Goal: Information Seeking & Learning: Learn about a topic

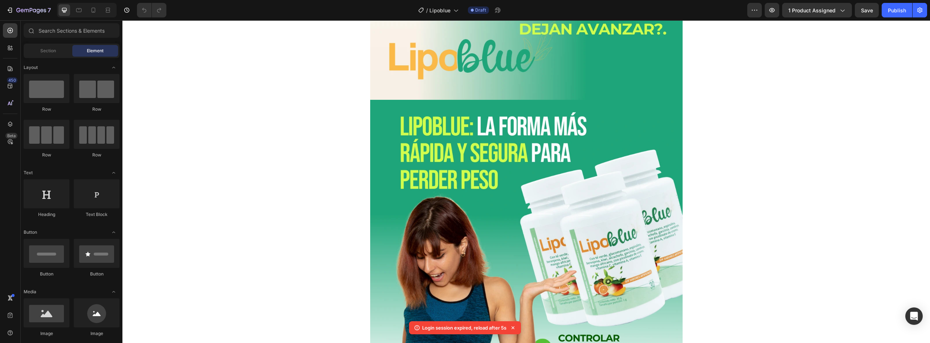
scroll to position [1507, 0]
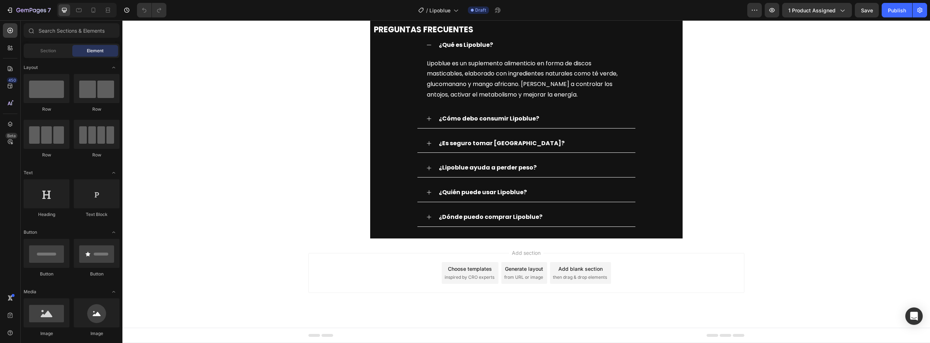
scroll to position [4002, 0]
click at [451, 49] on strong "¿Qué es Lipoblue?" at bounding box center [466, 45] width 54 height 8
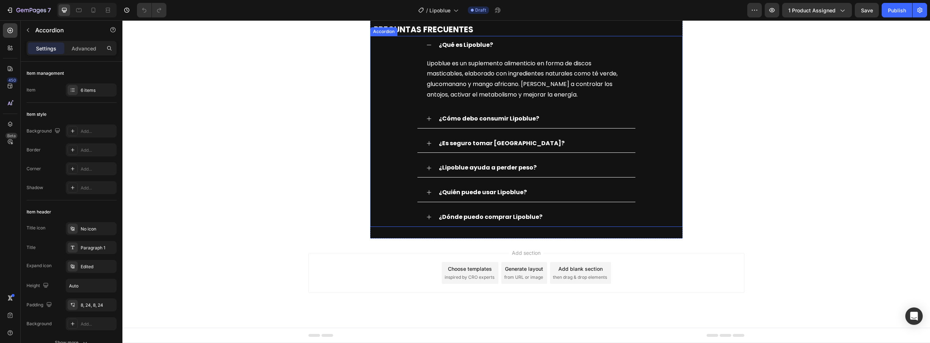
click at [451, 49] on strong "¿Qué es Lipoblue?" at bounding box center [466, 45] width 54 height 8
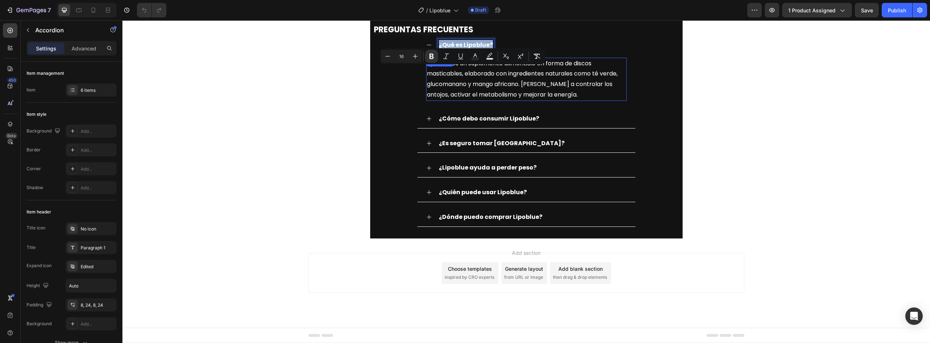
click at [466, 96] on p "Lipoblue es un suplemento alimenticio en forma de discos masticables, elaborado…" at bounding box center [526, 79] width 199 height 42
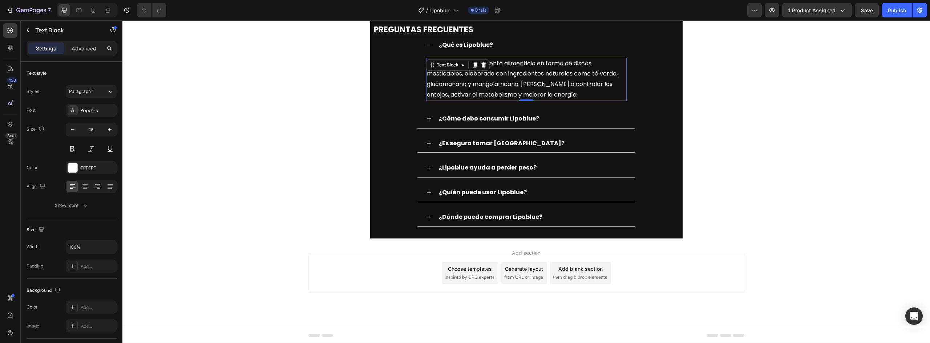
click at [441, 100] on p "Lipoblue es un suplemento alimenticio en forma de discos masticables, elaborado…" at bounding box center [526, 79] width 199 height 42
click at [428, 96] on p "Lipoblue es un suplemento alimenticio en forma de discos masticables, elaborado…" at bounding box center [526, 79] width 199 height 42
click at [427, 90] on p "Lipoblue es un suplemento alimenticio en forma de discos masticables, elaborado…" at bounding box center [526, 79] width 199 height 42
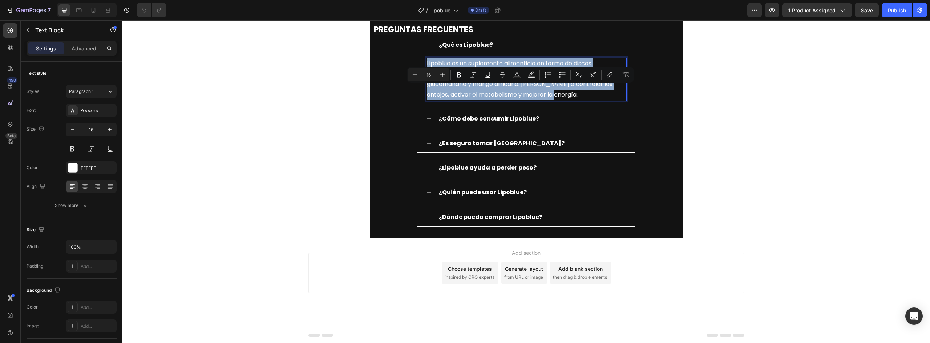
drag, startPoint x: 424, startPoint y: 90, endPoint x: 574, endPoint y: 122, distance: 153.1
click at [574, 100] on p "Lipoblue es un suplemento alimenticio en forma de discos masticables, elaborado…" at bounding box center [526, 79] width 199 height 42
copy p "Lipoblue es un suplemento alimenticio en forma de discos masticables, elaborado…"
click at [510, 124] on p "¿Cómo debo consumir Lipoblue?" at bounding box center [489, 119] width 100 height 11
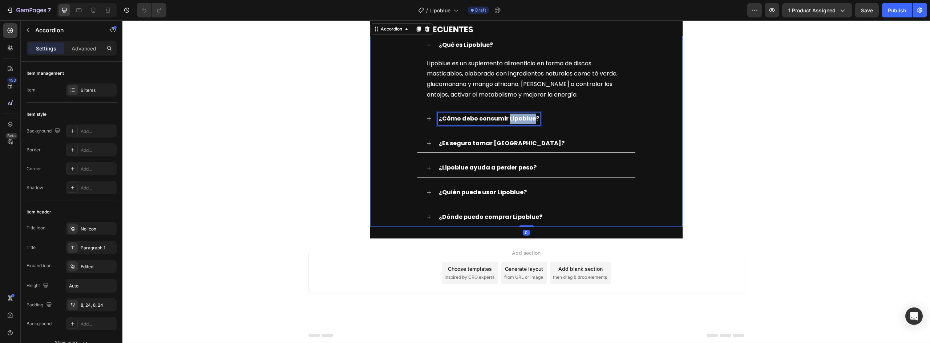
click at [522, 123] on strong "¿Cómo debo consumir Lipoblue?" at bounding box center [489, 118] width 100 height 8
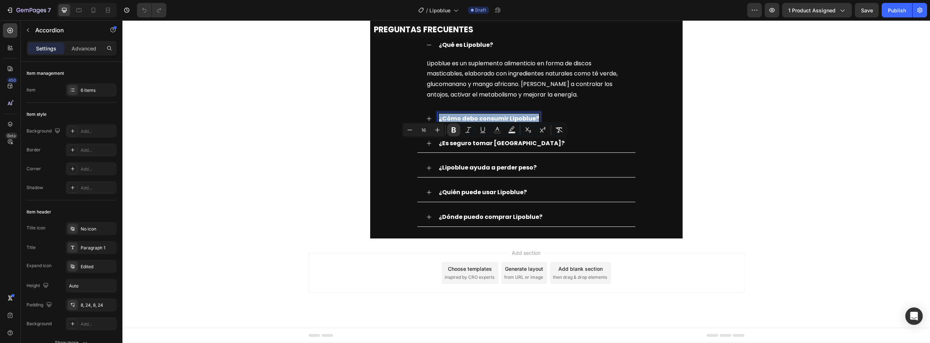
copy strong "¿Cómo debo consumir Lipoblue?"
click at [551, 125] on div "¿Cómo debo consumir Lipoblue?" at bounding box center [532, 119] width 189 height 13
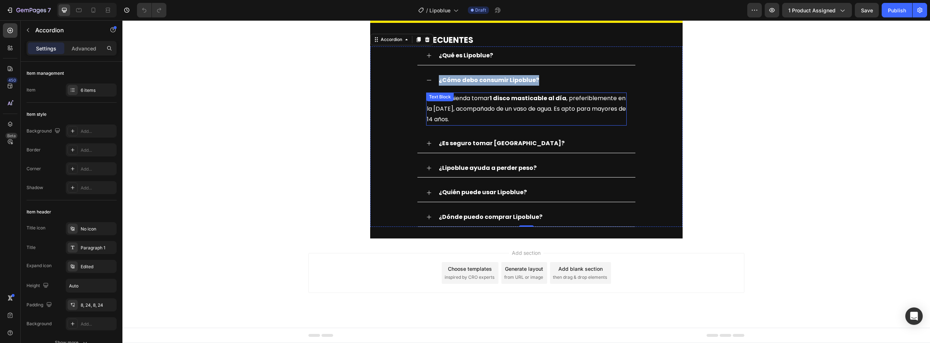
click at [472, 122] on div "Se recomienda tomar 1 disco masticable al día , preferiblemente en la mañana, a…" at bounding box center [526, 109] width 200 height 33
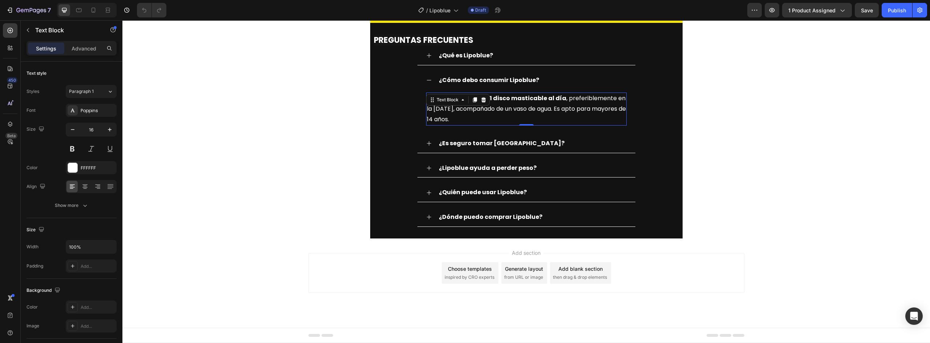
click at [472, 106] on div "Text Block" at bounding box center [458, 100] width 64 height 12
click at [493, 125] on p "Se recomienda tomar 1 disco masticable al día , preferiblemente en la mañana, a…" at bounding box center [526, 108] width 199 height 31
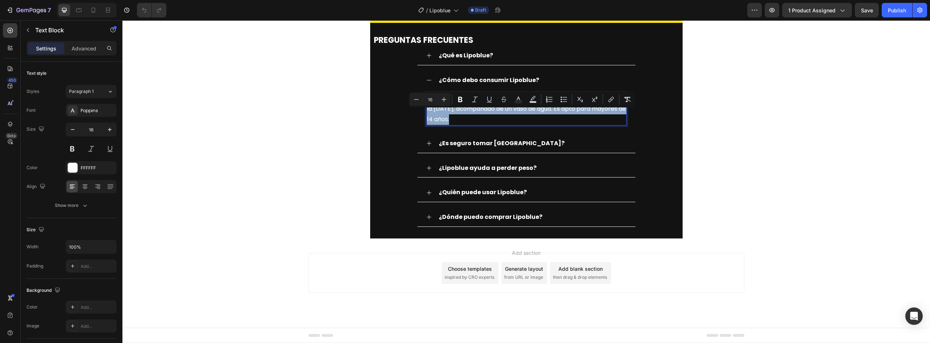
drag, startPoint x: 492, startPoint y: 133, endPoint x: 424, endPoint y: 115, distance: 70.1
click at [427, 115] on p "Se recomienda tomar 1 disco masticable al día , preferiblemente en la mañana, a…" at bounding box center [526, 108] width 199 height 31
copy p "Se recomienda tomar 1 disco masticable al día , preferiblemente en la mañana, a…"
click at [539, 150] on div "¿Es seguro tomar Lipoblue?" at bounding box center [532, 143] width 189 height 13
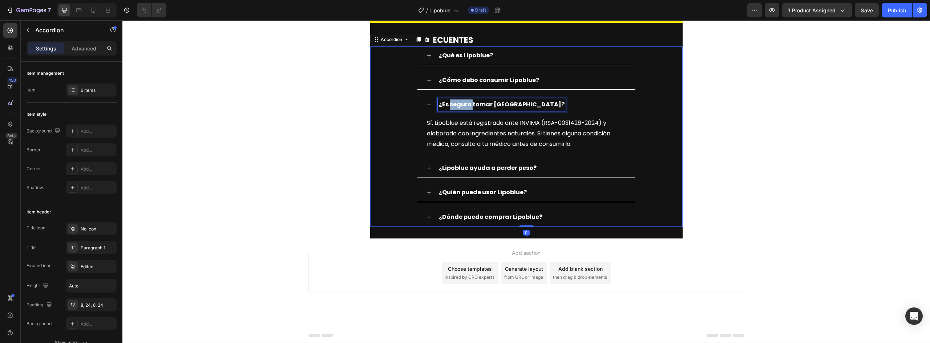
click at [449, 109] on strong "¿Es seguro tomar Lipoblue?" at bounding box center [502, 104] width 126 height 8
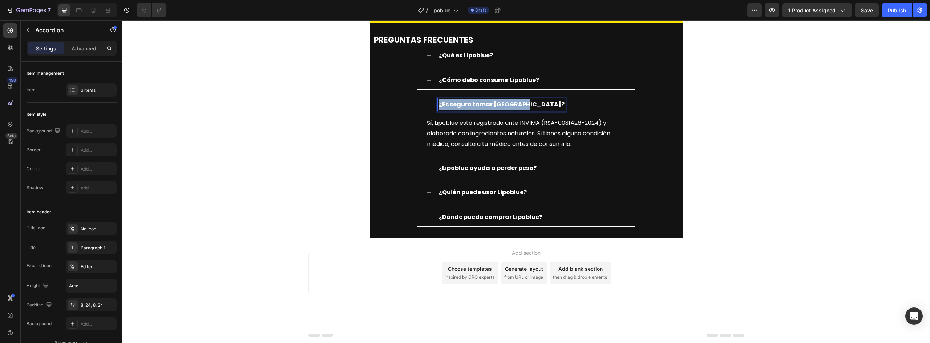
click at [449, 109] on strong "¿Es seguro tomar Lipoblue?" at bounding box center [502, 104] width 126 height 8
copy strong "¿Es seguro tomar Lipoblue?"
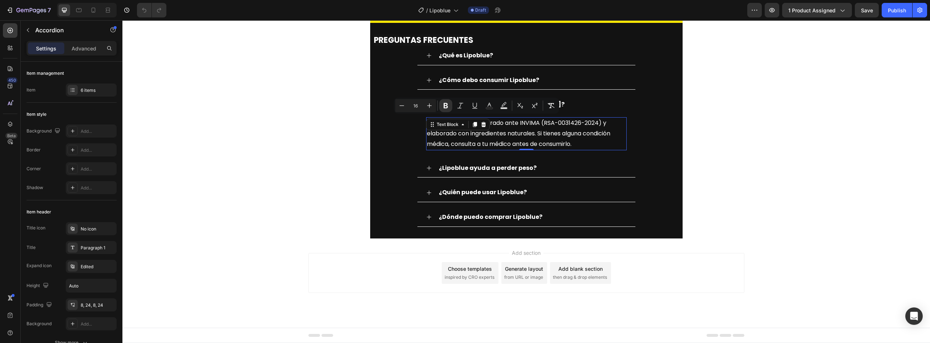
click at [432, 142] on div "Sí, Lipoblue está registrado ante INVIMA (RSA-0031426-2024) y elaborado con ing…" at bounding box center [526, 133] width 200 height 33
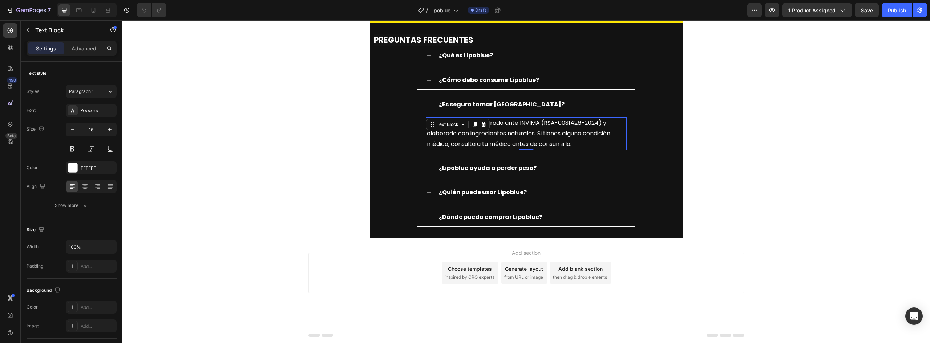
click at [448, 149] on p "Sí, Lipoblue está registrado ante INVIMA (RSA-0031426-2024) y elaborado con ing…" at bounding box center [526, 133] width 199 height 31
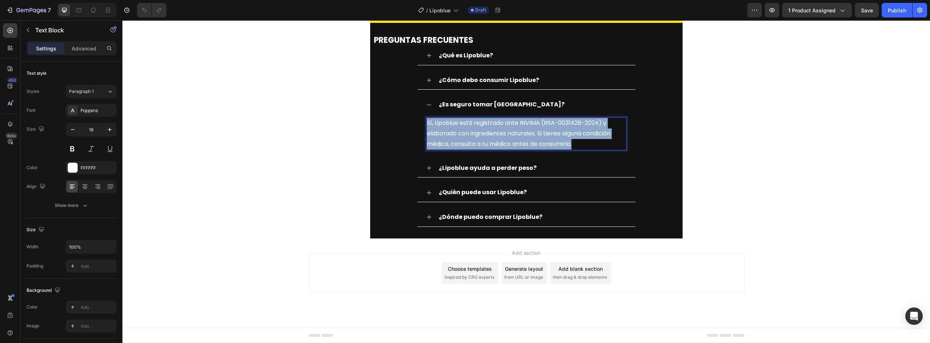
click at [448, 149] on p "Sí, Lipoblue está registrado ante INVIMA (RSA-0031426-2024) y elaborado con ing…" at bounding box center [526, 133] width 199 height 31
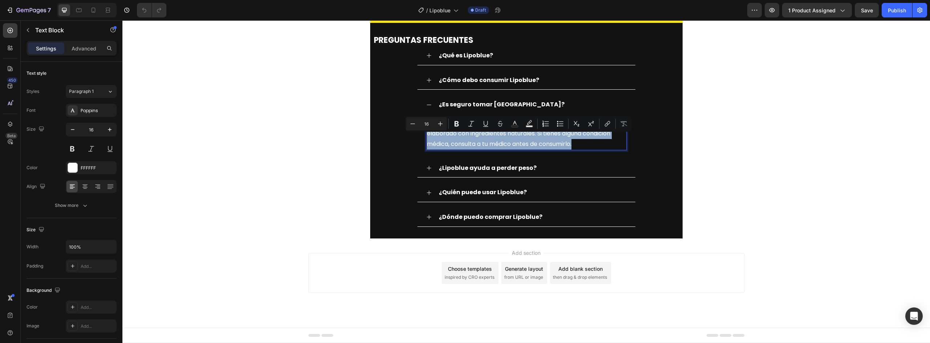
copy p "Sí, Lipoblue está registrado ante INVIMA (RSA-0031426-2024) y elaborado con ing…"
click at [538, 175] on div "¿Lipoblue ayuda a perder peso?" at bounding box center [532, 168] width 189 height 13
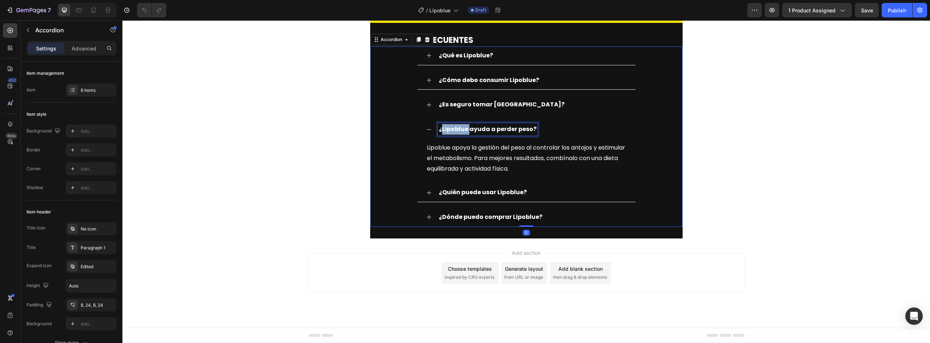
click at [457, 133] on strong "¿Lipoblue ayuda a perder peso?" at bounding box center [488, 129] width 98 height 8
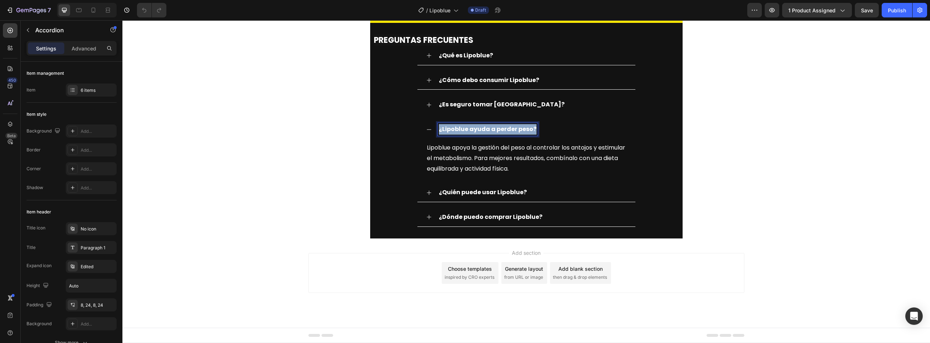
click at [457, 133] on strong "¿Lipoblue ayuda a perder peso?" at bounding box center [488, 129] width 98 height 8
click at [464, 174] on p "Lipoblue apoya la gestión del peso al controlar los antojos y estimular el meta…" at bounding box center [526, 158] width 199 height 31
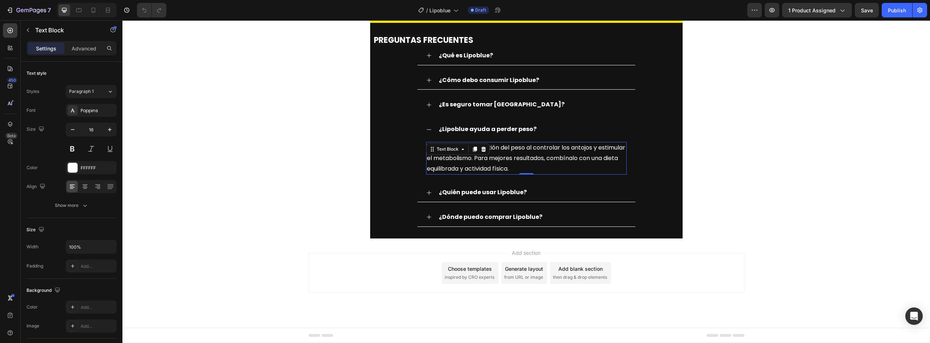
click at [464, 174] on p "Lipoblue apoya la gestión del peso al controlar los antojos y estimular el meta…" at bounding box center [526, 158] width 199 height 31
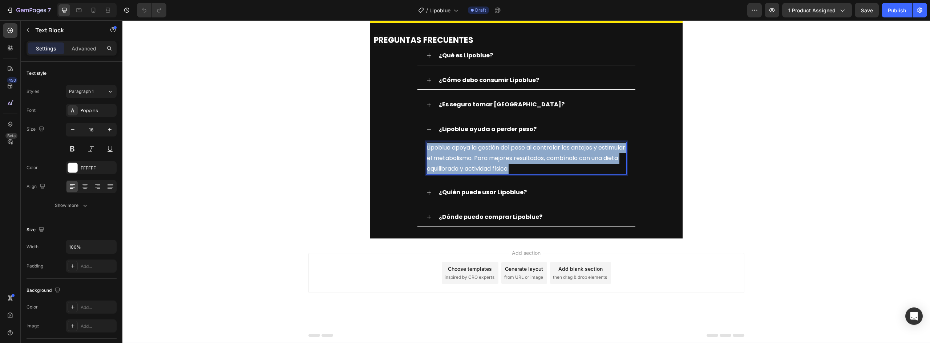
click at [464, 174] on p "Lipoblue apoya la gestión del peso al controlar los antojos y estimular el meta…" at bounding box center [526, 158] width 199 height 31
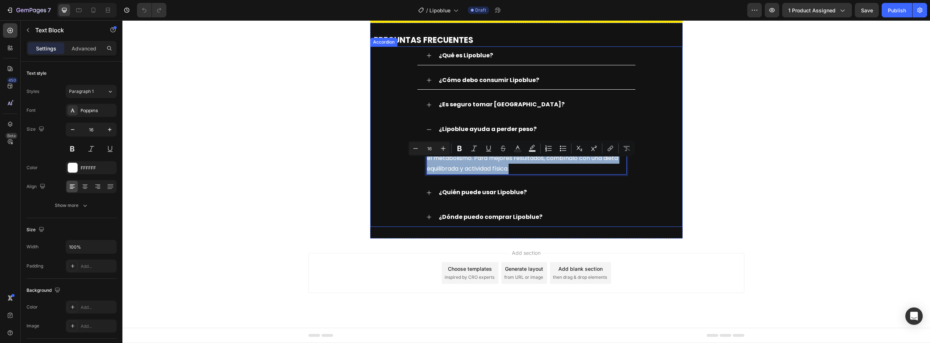
click at [456, 196] on strong "¿Quién puede usar Lipoblue?" at bounding box center [483, 192] width 88 height 8
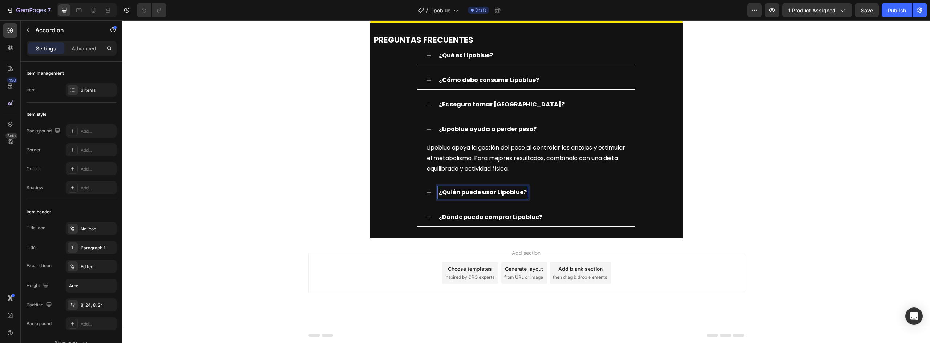
click at [452, 196] on strong "¿Quién puede usar Lipoblue?" at bounding box center [483, 192] width 88 height 8
copy strong "¿Quién puede usar Lipoblue?"
click at [543, 199] on div "¿Quién puede usar Lipoblue?" at bounding box center [532, 192] width 189 height 13
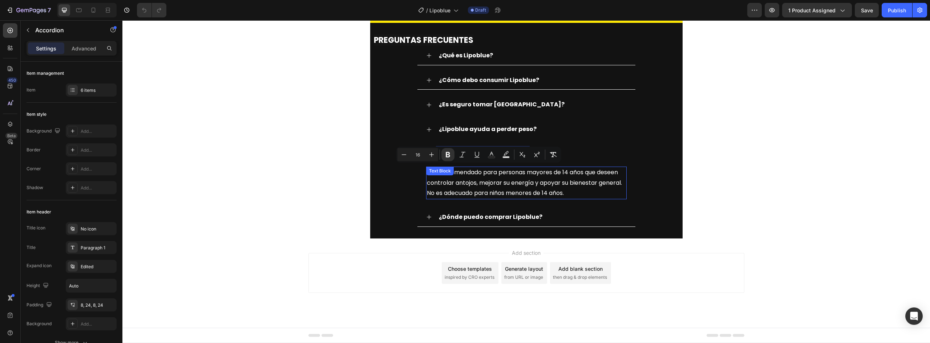
click at [487, 190] on p "Está recomendado para personas mayores de 14 años que deseen controlar antojos,…" at bounding box center [526, 182] width 199 height 31
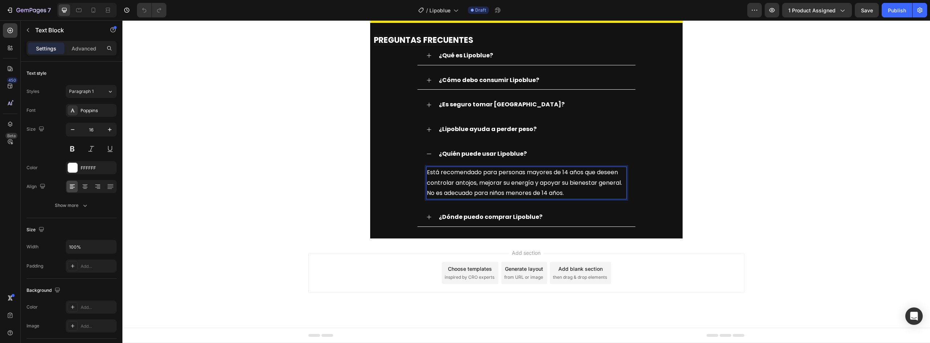
click at [487, 191] on p "Está recomendado para personas mayores de 14 años que deseen controlar antojos,…" at bounding box center [526, 182] width 199 height 31
click at [487, 192] on p "Está recomendado para personas mayores de 14 años que deseen controlar antojos,…" at bounding box center [526, 182] width 199 height 31
click at [427, 190] on p "Está recomendado para personas mayores de 14 años que deseen controlar antojos,…" at bounding box center [526, 182] width 199 height 31
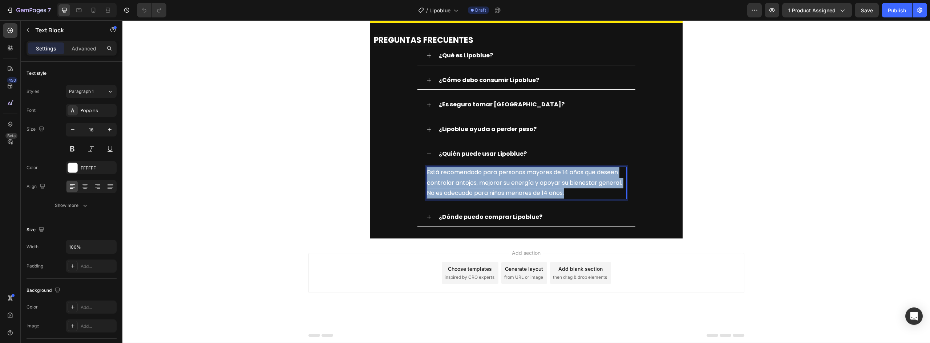
click at [427, 190] on p "Está recomendado para personas mayores de 14 años que deseen controlar antojos,…" at bounding box center [526, 182] width 199 height 31
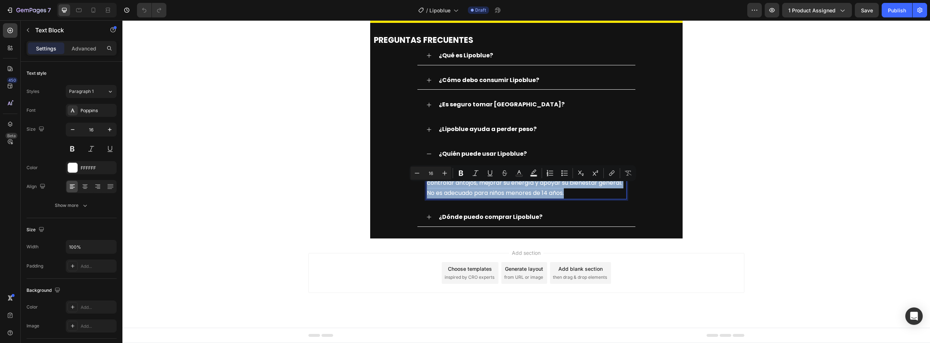
copy p "Está recomendado para personas mayores de 14 años que deseen controlar antojos,…"
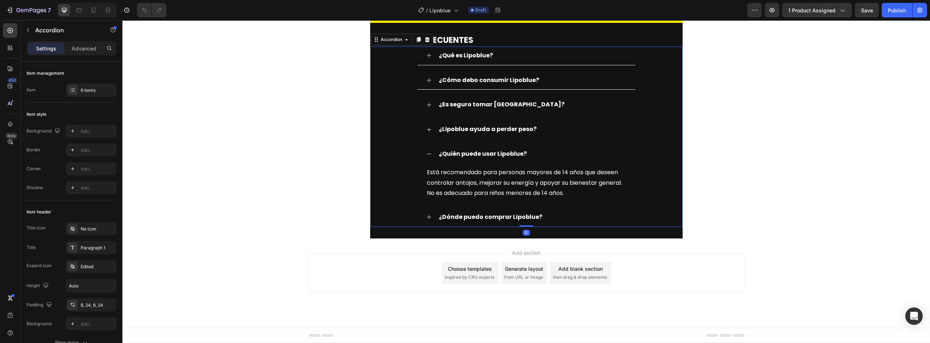
click at [496, 221] on strong "¿Dónde puedo comprar Lipoblue?" at bounding box center [490, 217] width 103 height 8
click at [544, 224] on div "¿Dónde puedo comprar Lipoblue?" at bounding box center [532, 217] width 189 height 13
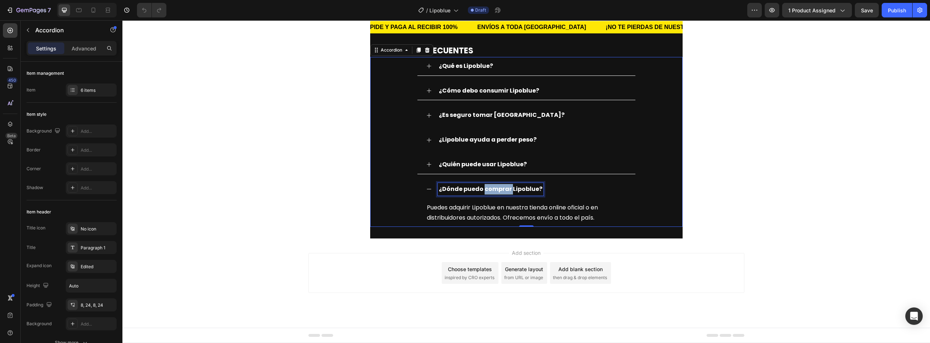
click at [483, 193] on strong "¿Dónde puedo comprar Lipoblue?" at bounding box center [490, 189] width 103 height 8
